Goal: Navigation & Orientation: Find specific page/section

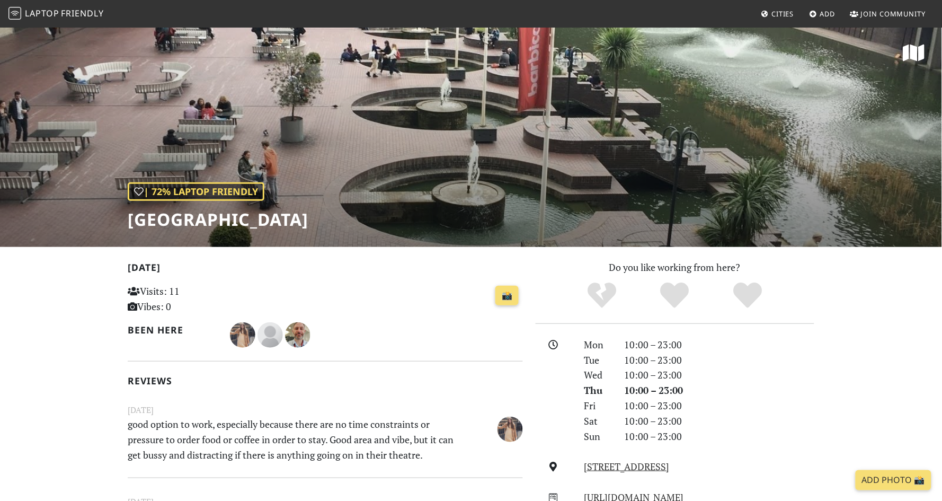
click at [70, 6] on link "Laptop Friendly" at bounding box center [55, 14] width 95 height 19
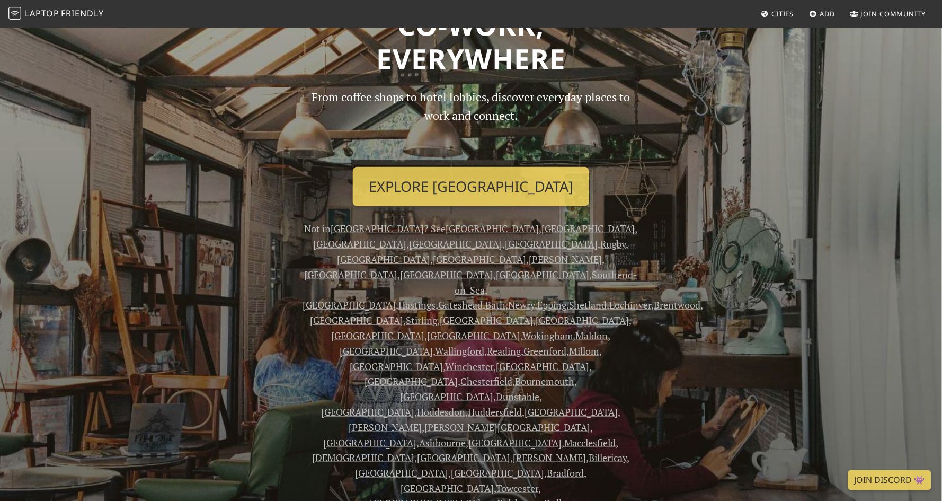
scroll to position [76, 0]
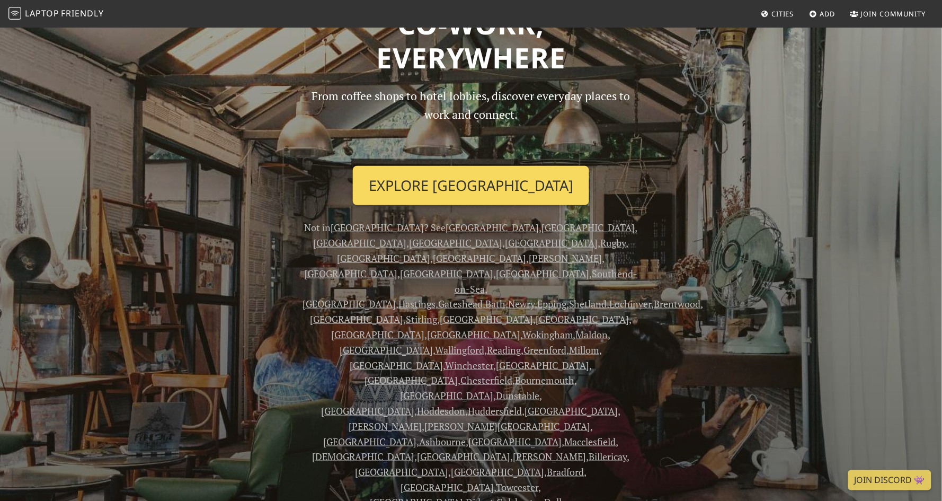
click at [475, 183] on link "Explore London" at bounding box center [471, 185] width 236 height 39
